Goal: Check status: Check status

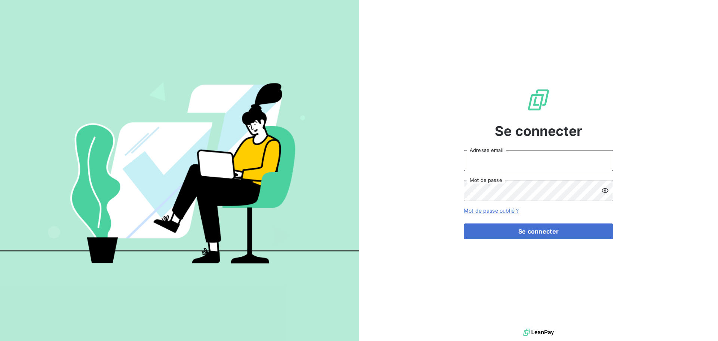
click at [567, 165] on input "Adresse email" at bounding box center [539, 160] width 150 height 21
click at [574, 161] on input "Adresse email" at bounding box center [539, 160] width 150 height 21
click at [644, 136] on div "Se connecter Adresse email Mot de passe Mot de passe oublié ? Se connecter" at bounding box center [538, 163] width 359 height 326
click at [604, 160] on icon at bounding box center [603, 160] width 6 height 6
type input "[EMAIL_ADDRESS][DOMAIN_NAME]"
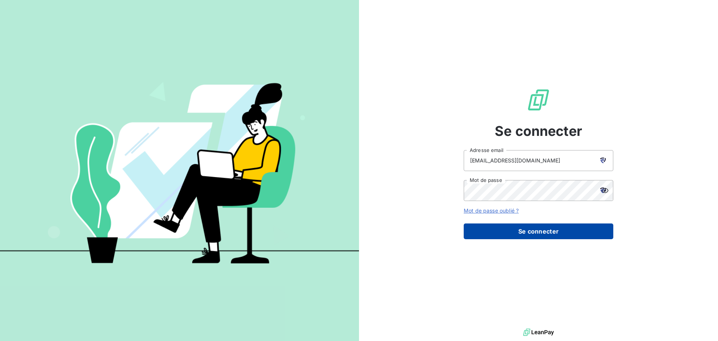
click at [553, 230] on button "Se connecter" at bounding box center [539, 231] width 150 height 16
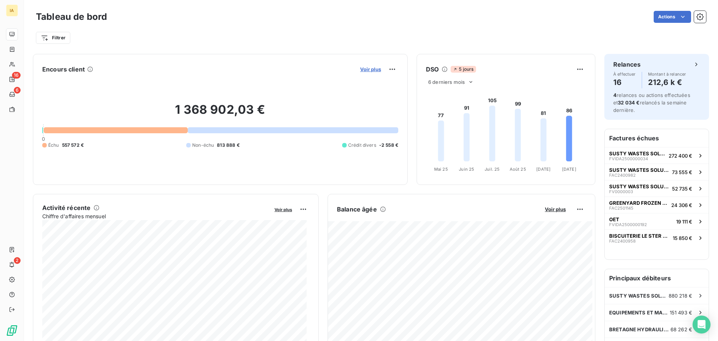
click at [365, 71] on span "Voir plus" at bounding box center [370, 69] width 21 height 6
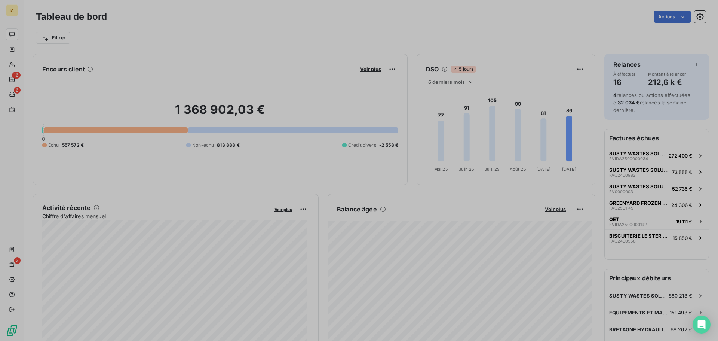
scroll to position [228, 282]
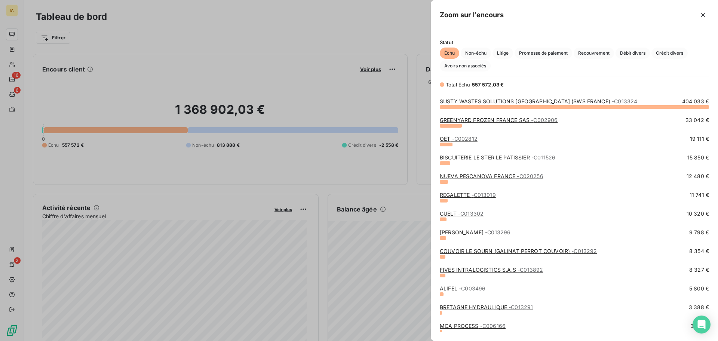
click at [460, 138] on span "- C002812" at bounding box center [464, 138] width 25 height 6
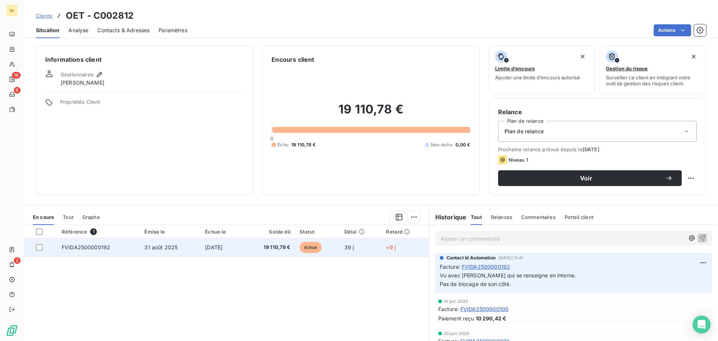
click at [122, 252] on td "FVIDA2500000192" at bounding box center [98, 247] width 83 height 18
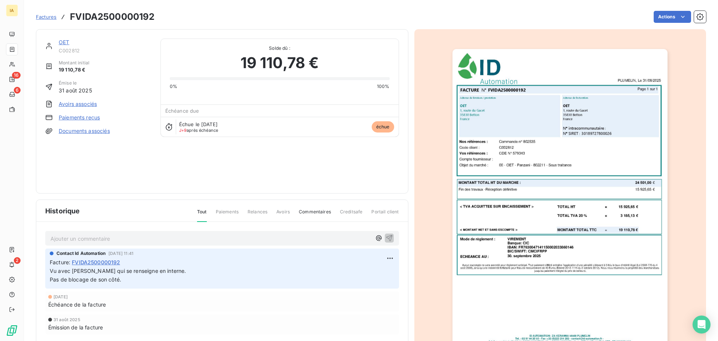
click at [132, 237] on p "Ajouter un commentaire ﻿" at bounding box center [210, 238] width 321 height 9
click at [386, 237] on icon "button" at bounding box center [389, 237] width 6 height 6
